Goal: Information Seeking & Learning: Learn about a topic

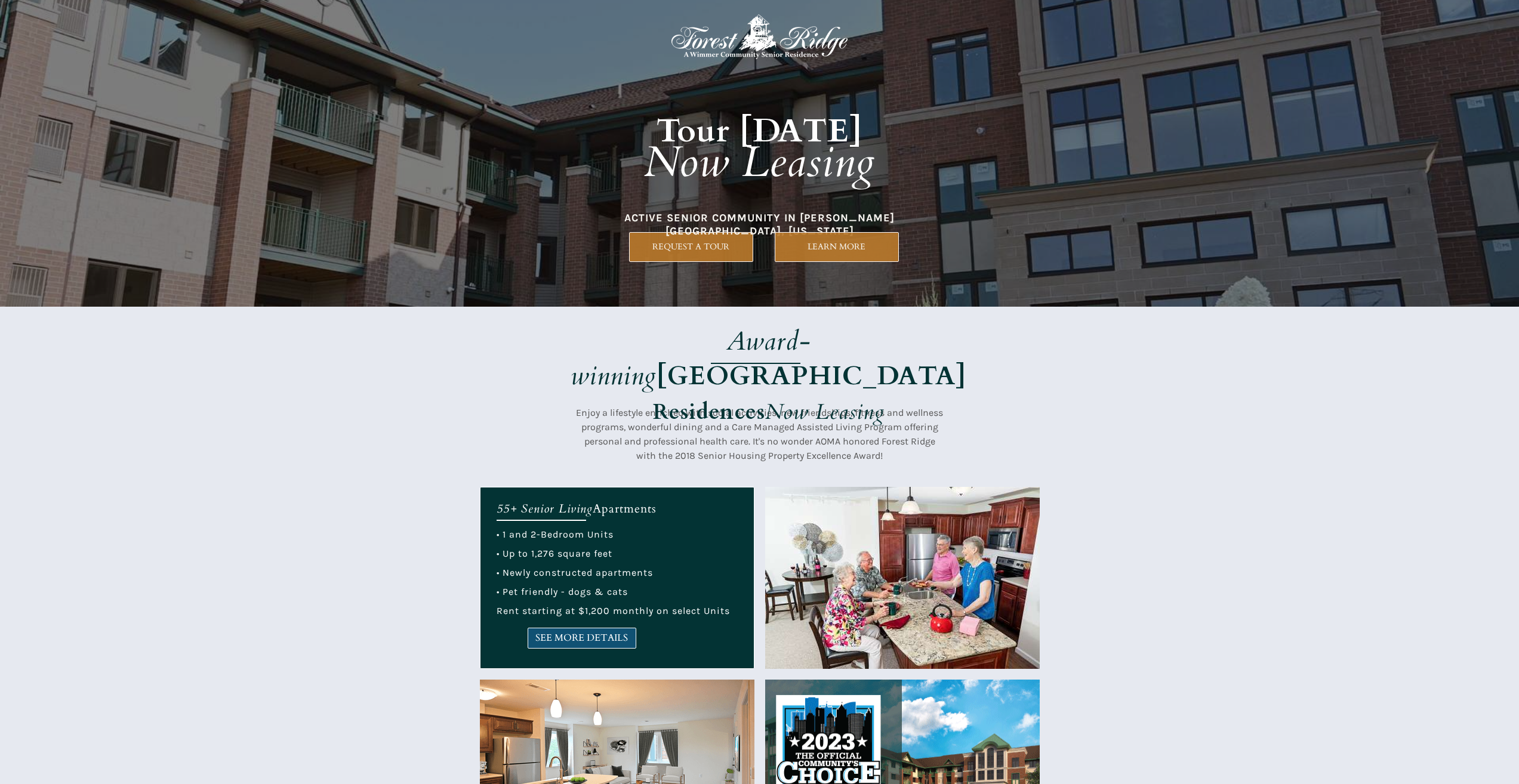
click at [569, 639] on span "SEE MORE DETAILS" at bounding box center [582, 638] width 107 height 11
click at [606, 633] on span "SEE MORE DETAILS" at bounding box center [582, 638] width 107 height 11
click at [565, 631] on link "SEE MORE DETAILS" at bounding box center [582, 638] width 109 height 21
click at [562, 631] on link "SEE MORE DETAILS" at bounding box center [582, 638] width 109 height 21
click at [560, 634] on span "SEE MORE DETAILS" at bounding box center [582, 638] width 107 height 11
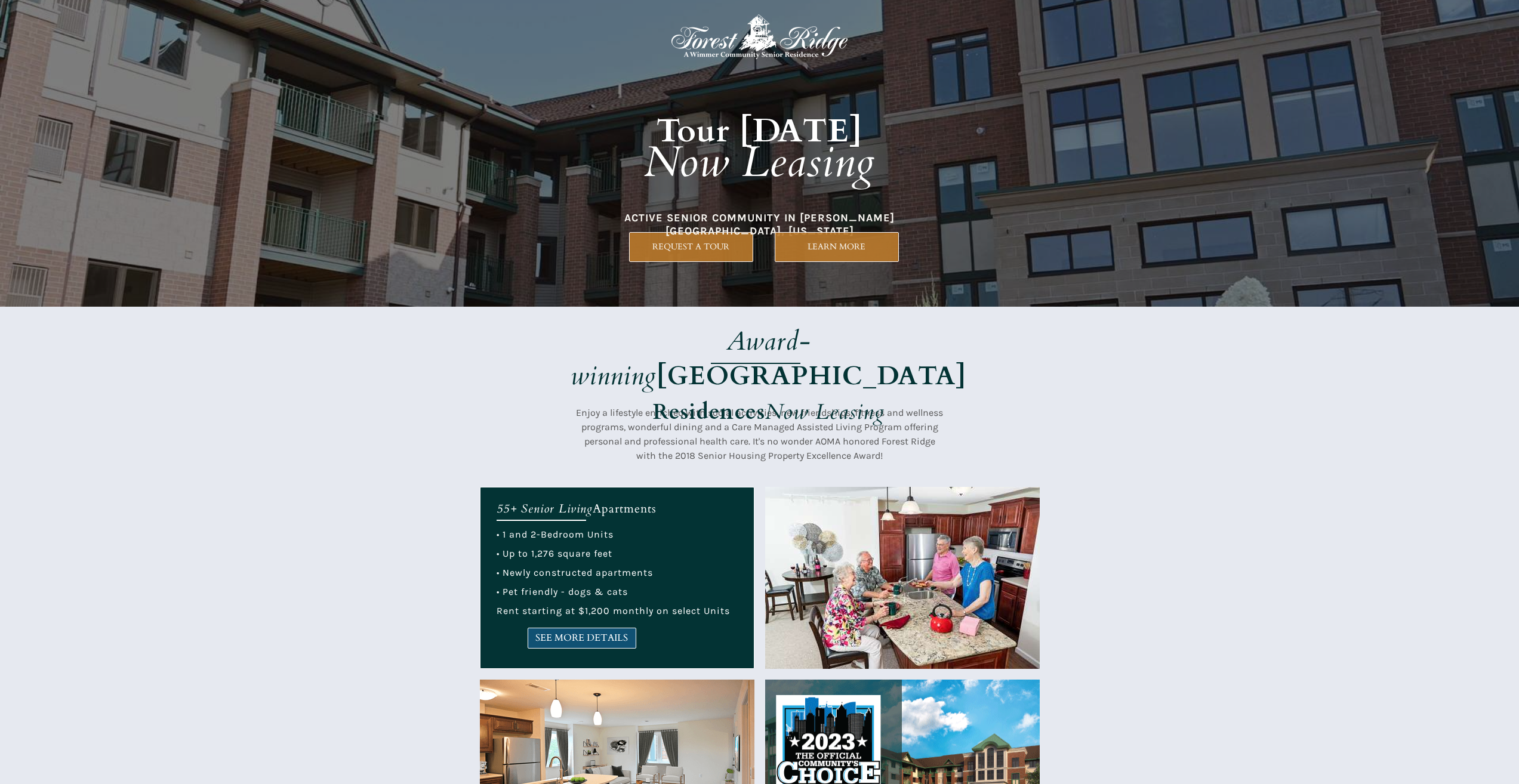
click at [545, 638] on span "SEE MORE DETAILS" at bounding box center [582, 638] width 107 height 11
